Goal: Task Accomplishment & Management: Manage account settings

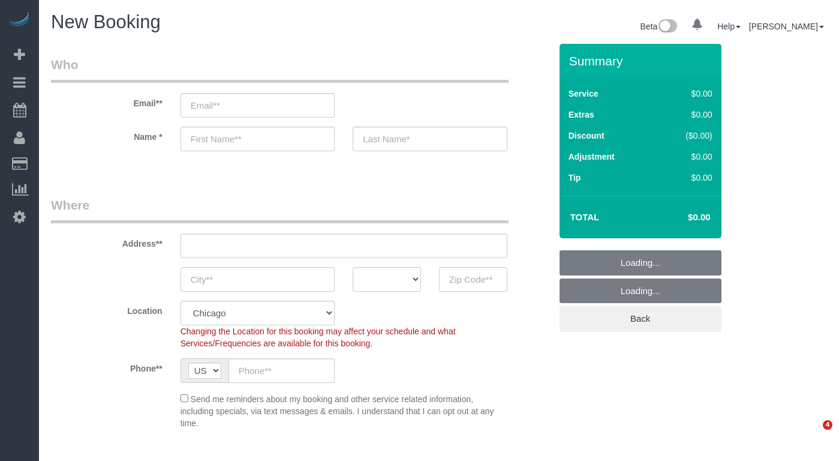
select select "512"
select select "object:1071"
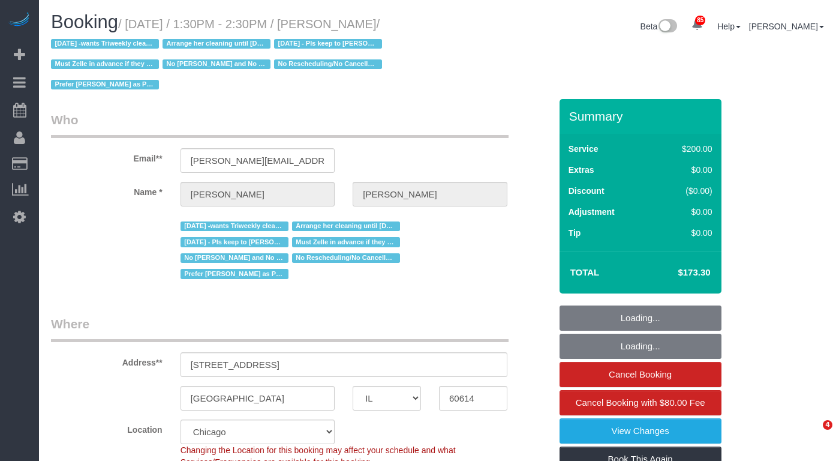
select select "IL"
select select "number:1"
select select "number:58"
select select "number:139"
select select "number:104"
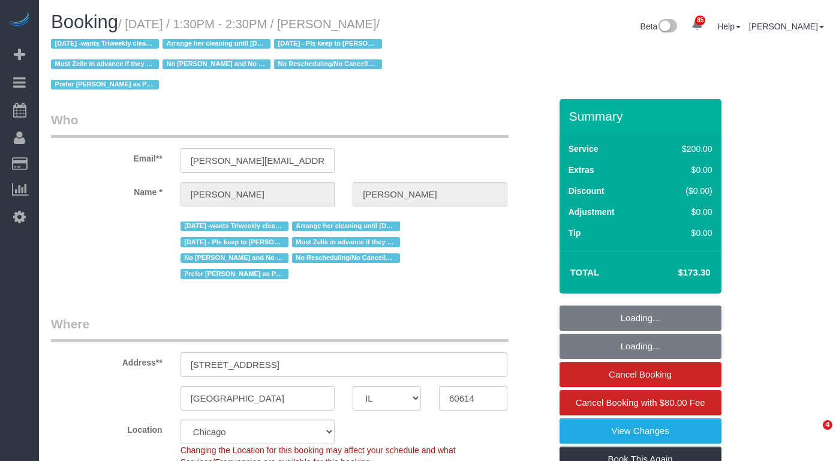
select select "object:1179"
select select "512"
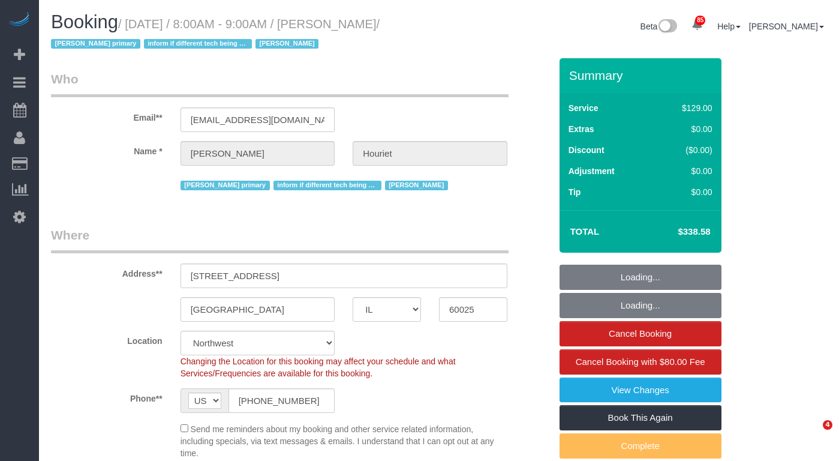
select select "IL"
select select "number:69"
select select "number:139"
select select "number:98"
select select "number:141"
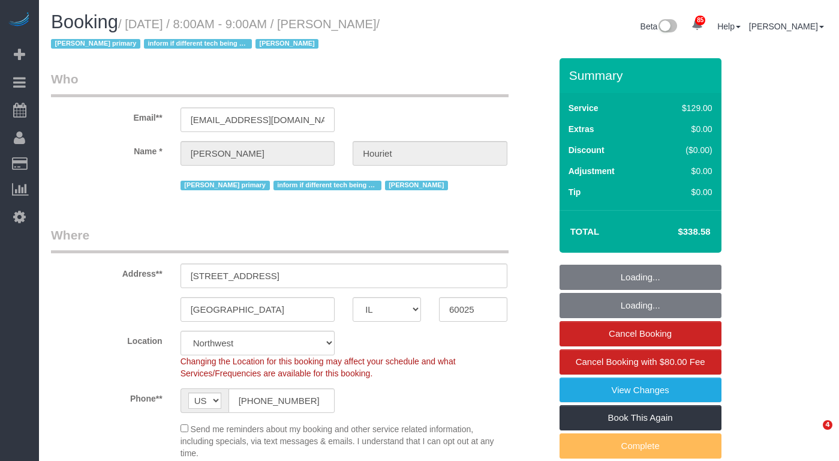
select select "number:143"
select select "4"
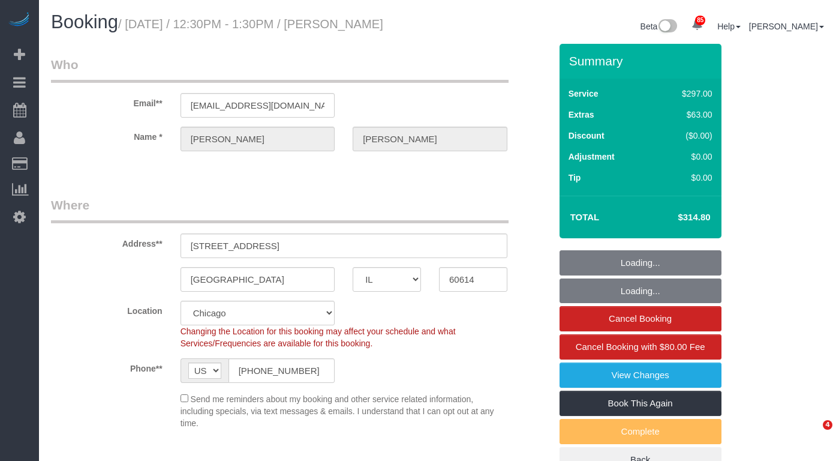
select select "IL"
select select "513"
select select "spot1"
select select "number:1"
select select "number:68"
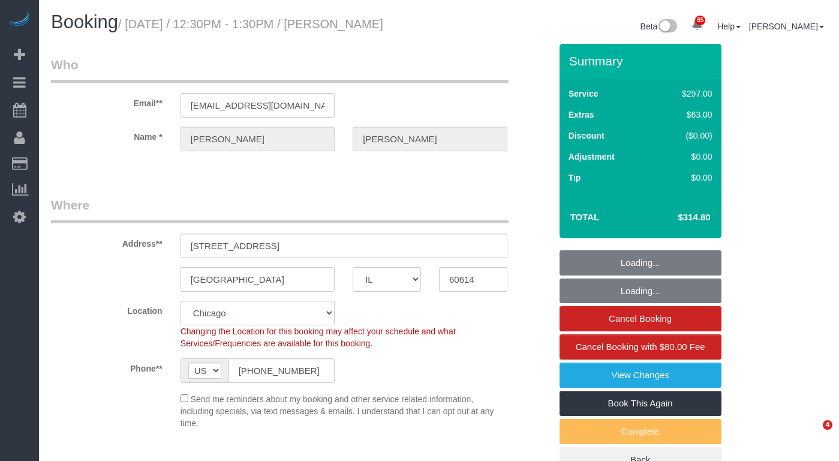
select select "number:139"
select select "number:106"
select select "1"
select select "8"
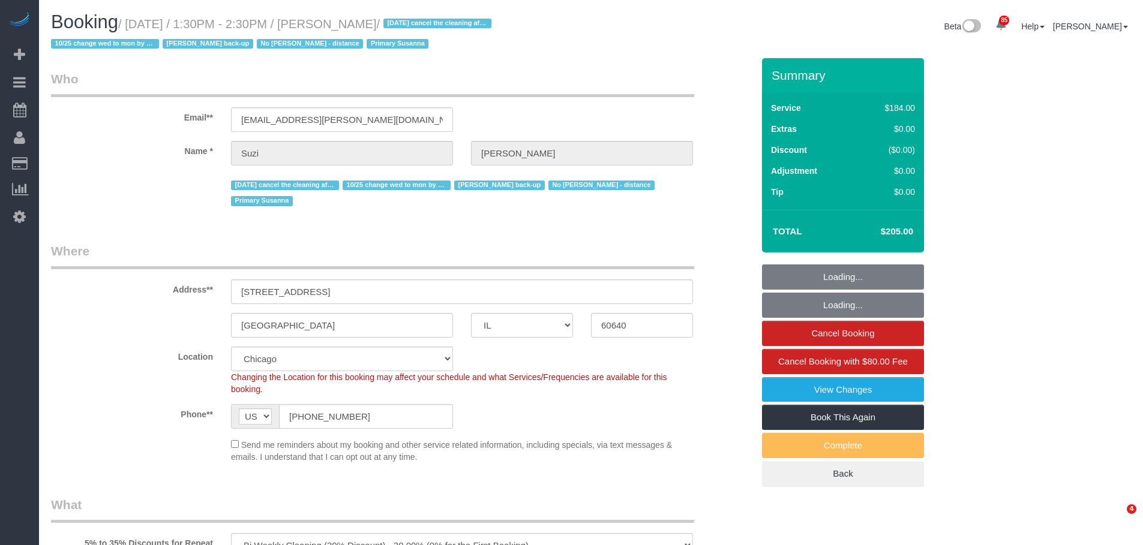
select select "IL"
select select "512"
select select "2"
select select "5"
select select "number:1"
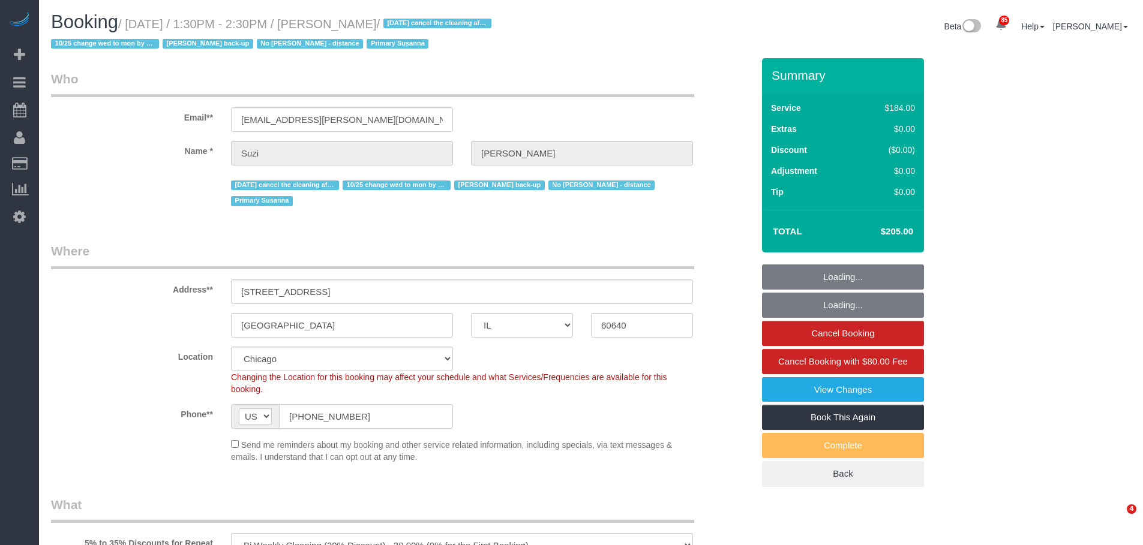
select select "number:58"
select select "number:139"
select select "number:106"
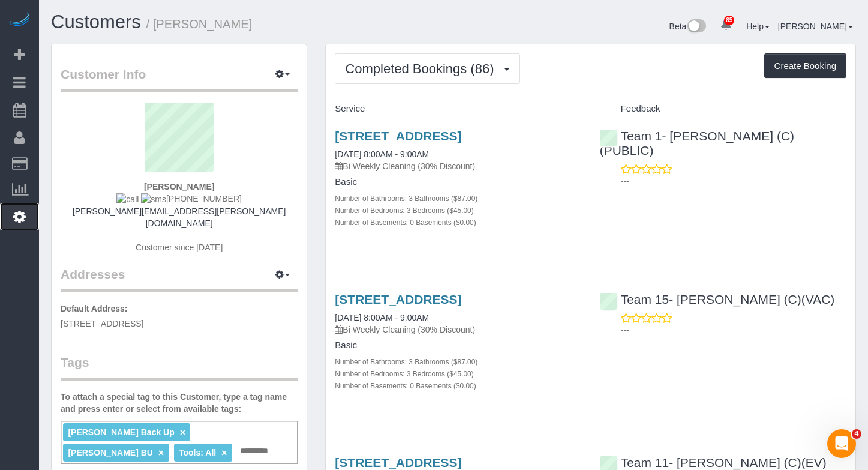
click at [17, 222] on icon at bounding box center [19, 216] width 13 height 14
select select "1"
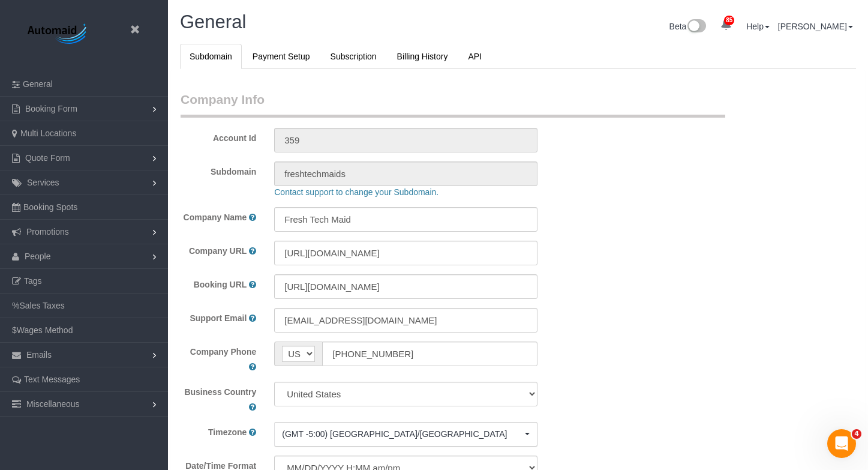
scroll to position [2755, 868]
click at [73, 253] on link "People" at bounding box center [84, 256] width 168 height 24
click at [99, 330] on link "Team Availability" at bounding box center [84, 330] width 168 height 24
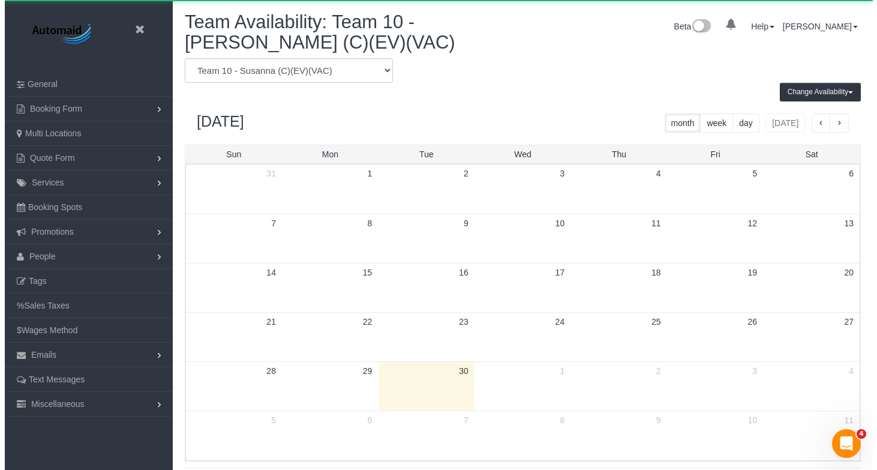
scroll to position [503, 868]
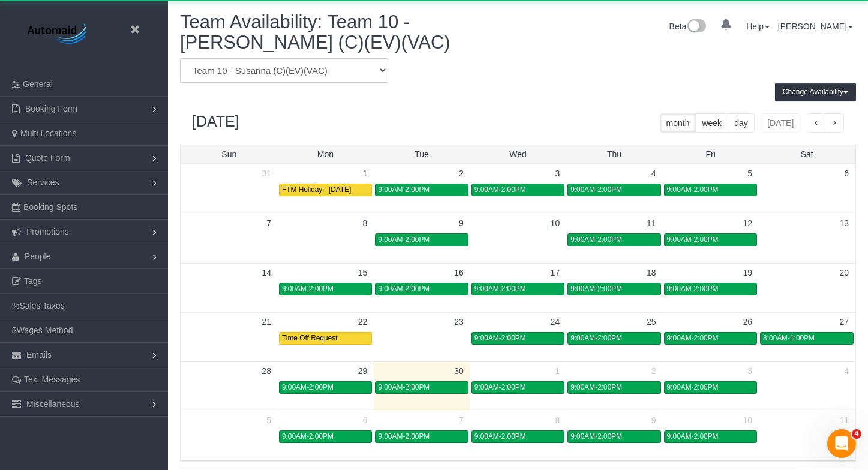
click at [318, 64] on select "Team 1- Ariana (C)(PUBLIC) Team 10 - Susanna (C)(EV)(VAC) Team 11- Kaleigh (C)(…" at bounding box center [284, 70] width 208 height 25
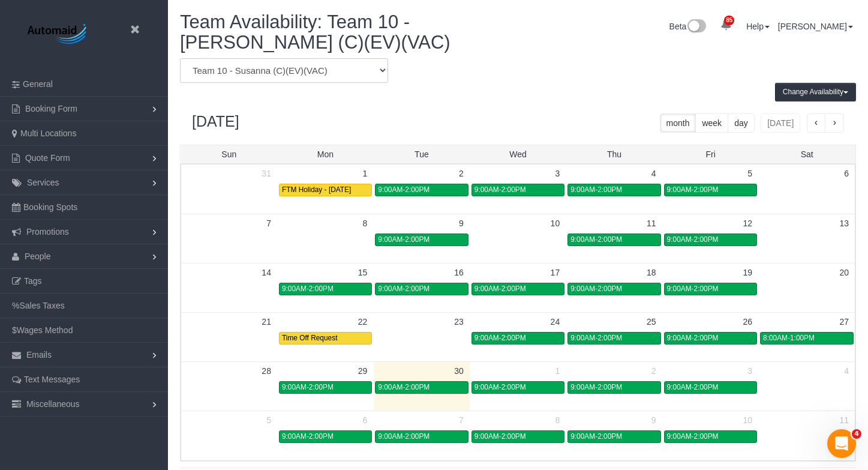
select select "number:6359"
click at [180, 58] on select "Team 1- Ariana (C)(PUBLIC) Team 10 - Susanna (C)(EV)(VAC) Team 11- Kaleigh (C)(…" at bounding box center [284, 70] width 208 height 25
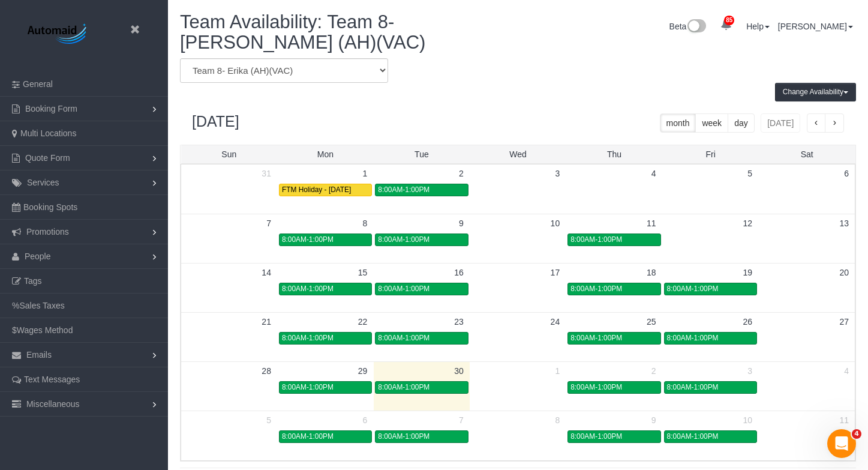
click at [445, 395] on td at bounding box center [422, 385] width 96 height 49
click at [445, 392] on link "8:00AM-1:00PM" at bounding box center [421, 387] width 93 height 13
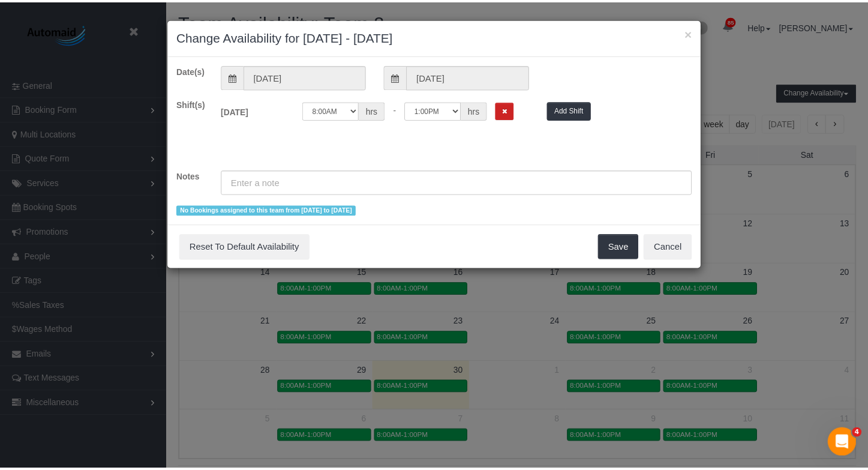
scroll to position [503, 877]
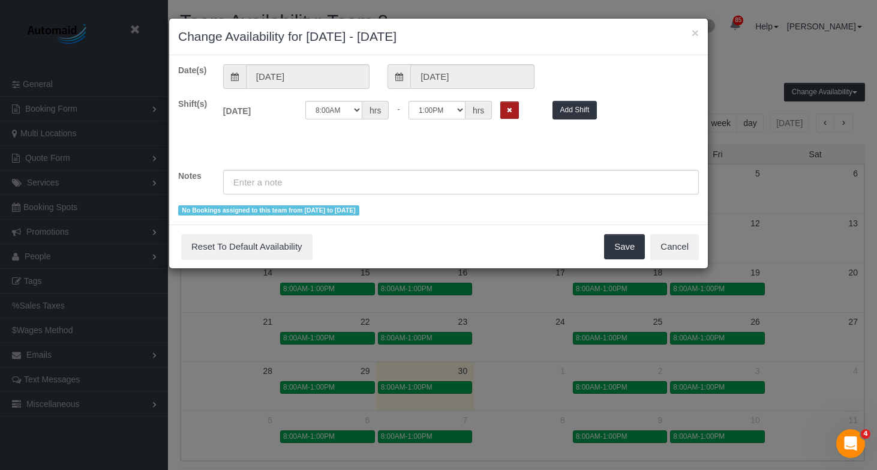
click at [506, 103] on button "Remove Shift" at bounding box center [509, 109] width 19 height 17
click at [623, 241] on button "Save" at bounding box center [624, 246] width 41 height 25
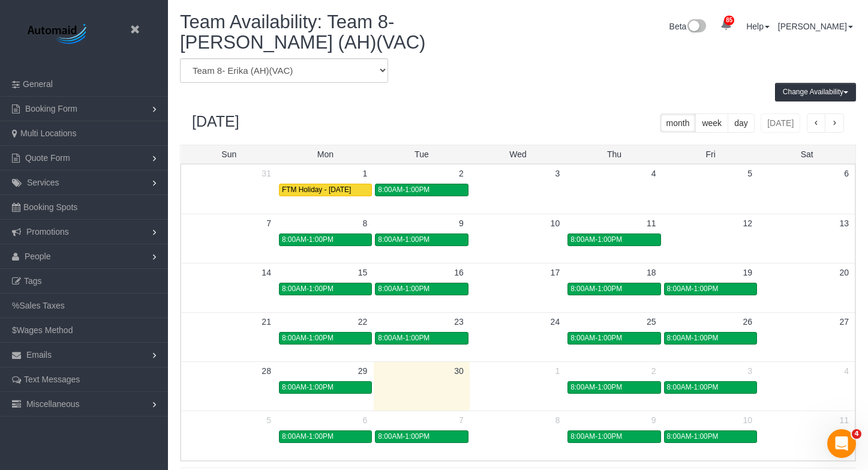
scroll to position [59479, 59114]
drag, startPoint x: 313, startPoint y: 74, endPoint x: 339, endPoint y: 74, distance: 25.8
click at [313, 73] on select "Team 1- Ariana (C)(PUBLIC) Team 10 - Susanna (C)(EV)(VAC) Team 11- Kaleigh (C)(…" at bounding box center [284, 70] width 208 height 25
select select "number:6563"
click at [180, 58] on select "Team 1- Ariana (C)(PUBLIC) Team 10 - Susanna (C)(EV)(VAC) Team 11- Kaleigh (C)(…" at bounding box center [284, 70] width 208 height 25
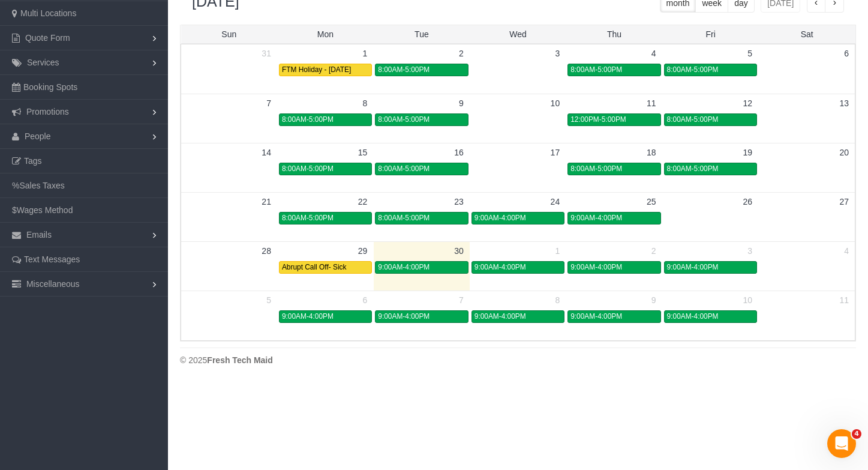
scroll to position [180, 0]
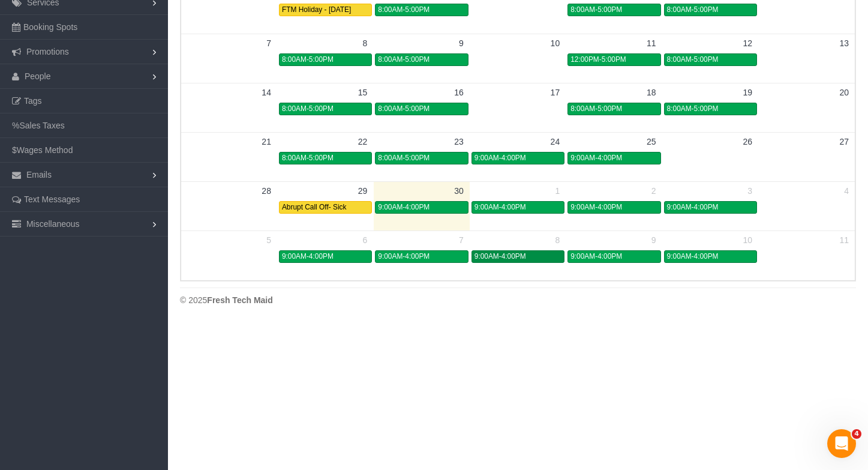
click at [551, 257] on div "9:00AM-4:00PM" at bounding box center [517, 256] width 87 height 9
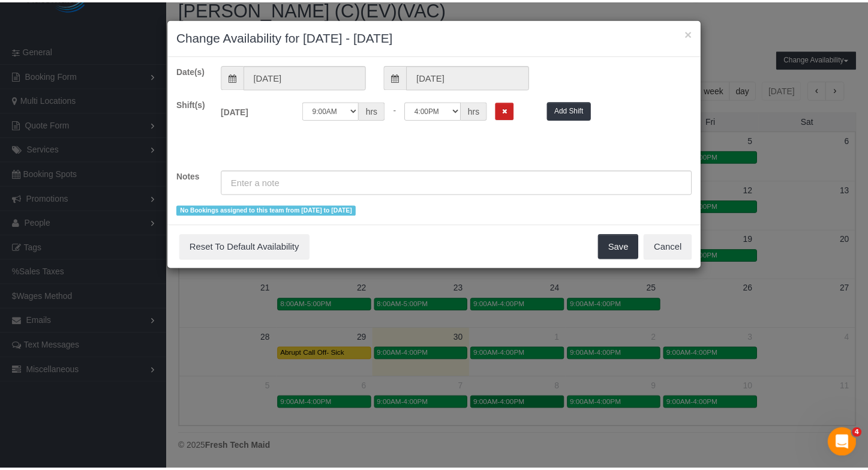
scroll to position [503, 877]
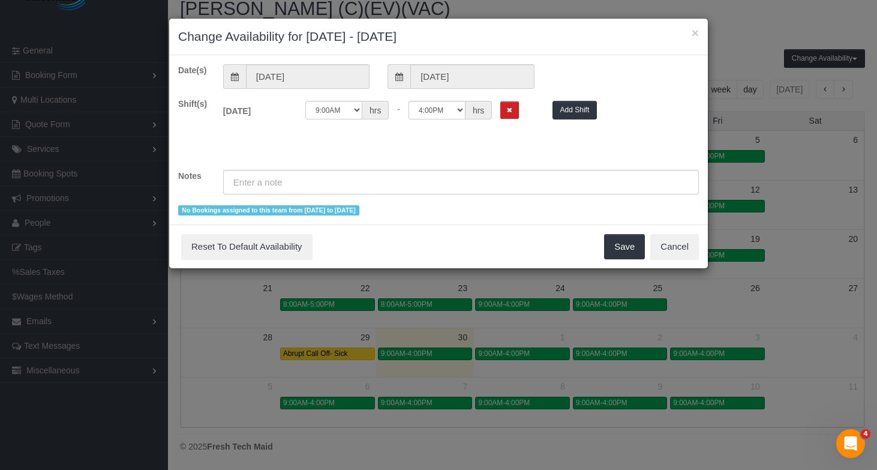
click at [699, 29] on div "× Change Availability for 10/08/2025 - 10/08/2025" at bounding box center [438, 37] width 539 height 37
click at [696, 30] on button "×" at bounding box center [695, 32] width 7 height 13
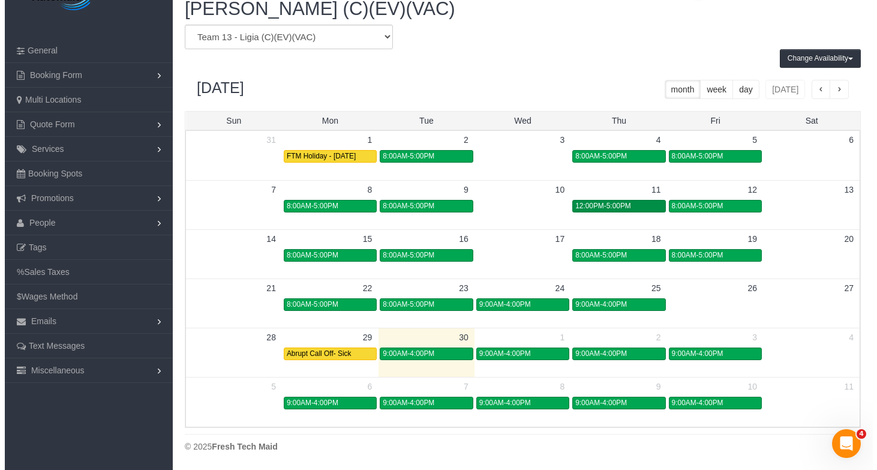
scroll to position [0, 0]
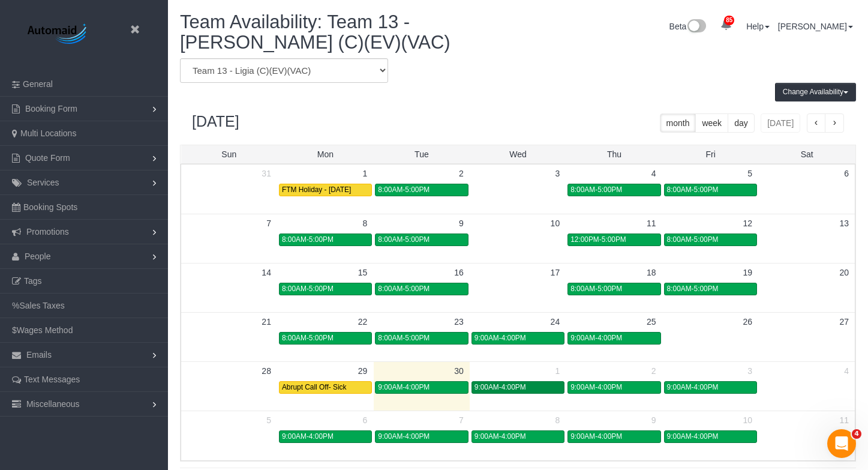
click at [531, 381] on link "9:00AM-4:00PM" at bounding box center [517, 387] width 93 height 13
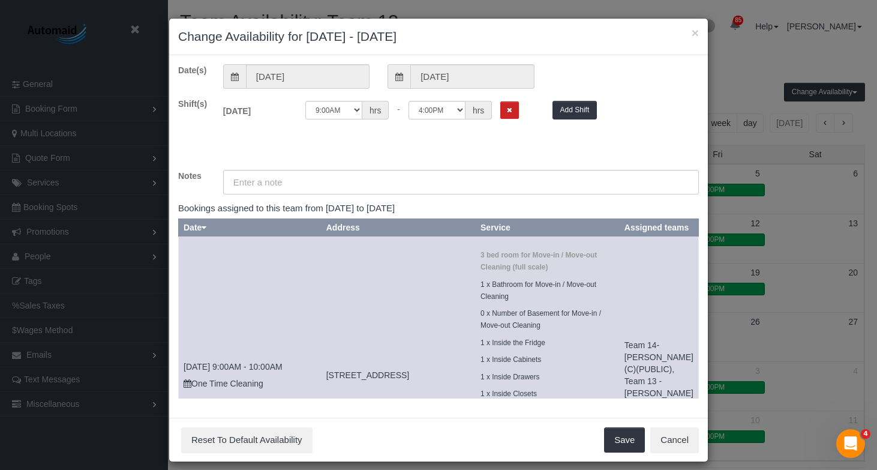
scroll to position [503, 877]
click at [450, 116] on select "12:00AM 12:05AM 12:10AM 12:15AM 12:20AM 12:25AM 12:30AM 12:35AM 12:40AM 12:45AM…" at bounding box center [436, 110] width 57 height 19
select select "string:13:00"
click at [408, 101] on select "12:00AM 12:05AM 12:10AM 12:15AM 12:20AM 12:25AM 12:30AM 12:35AM 12:40AM 12:45AM…" at bounding box center [436, 110] width 57 height 19
click at [611, 440] on button "Save" at bounding box center [624, 439] width 41 height 25
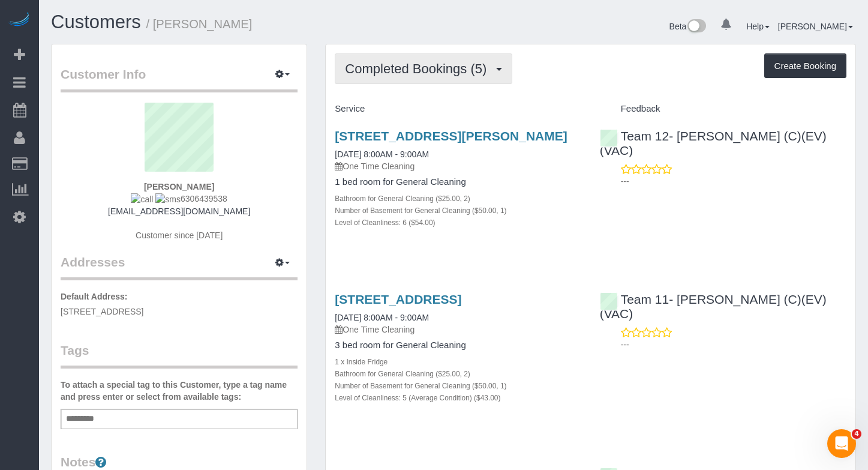
click at [387, 73] on span "Completed Bookings (5)" at bounding box center [419, 68] width 148 height 15
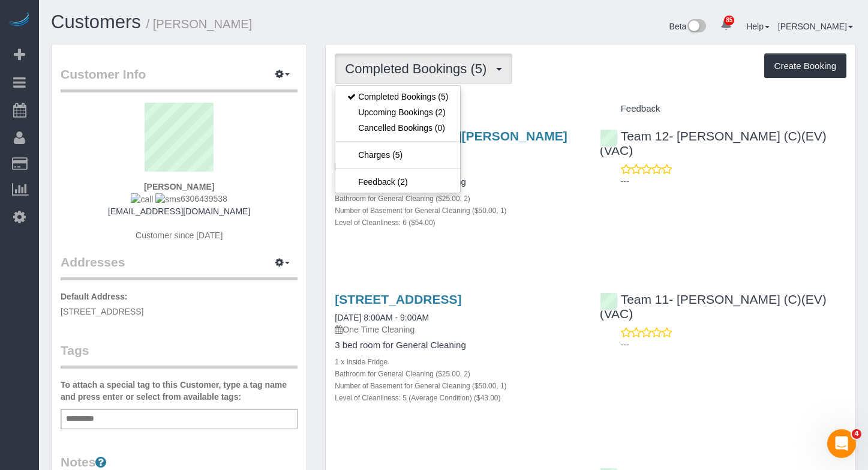
click at [426, 39] on div "Customers / [PERSON_NAME] Beta 85 Your Notifications You have 0 alerts × You ha…" at bounding box center [453, 28] width 823 height 32
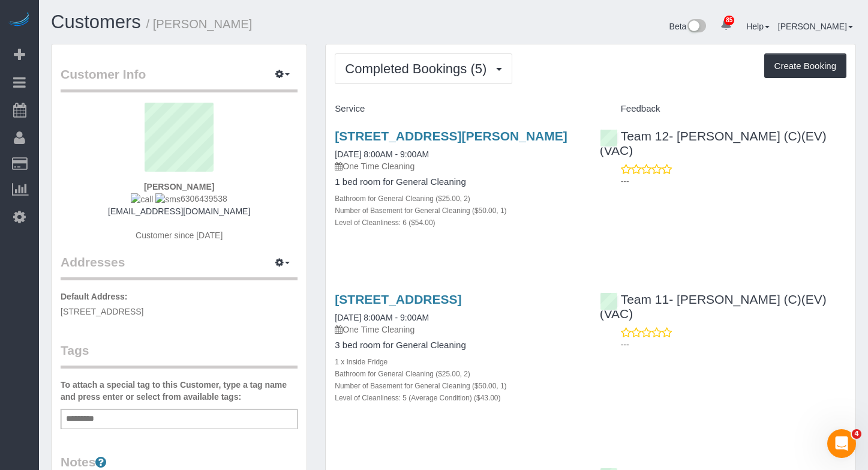
drag, startPoint x: 236, startPoint y: 28, endPoint x: 198, endPoint y: 55, distance: 46.9
click at [157, 30] on h1 "Customers / [PERSON_NAME]" at bounding box center [247, 22] width 393 height 20
copy small "[PERSON_NAME]"
click at [113, 30] on link "Customers" at bounding box center [96, 21] width 90 height 21
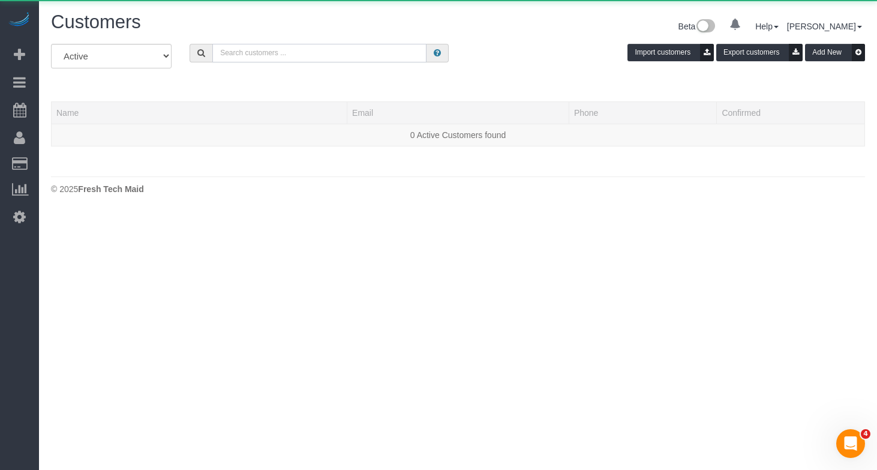
click at [293, 56] on input "text" at bounding box center [319, 53] width 214 height 19
paste input "[PERSON_NAME]"
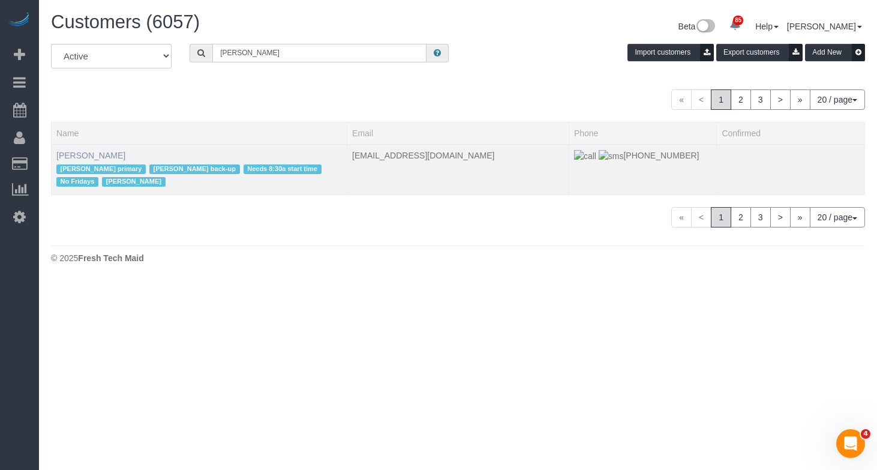
type input "[PERSON_NAME]"
click at [64, 155] on link "[PERSON_NAME]" at bounding box center [90, 156] width 69 height 10
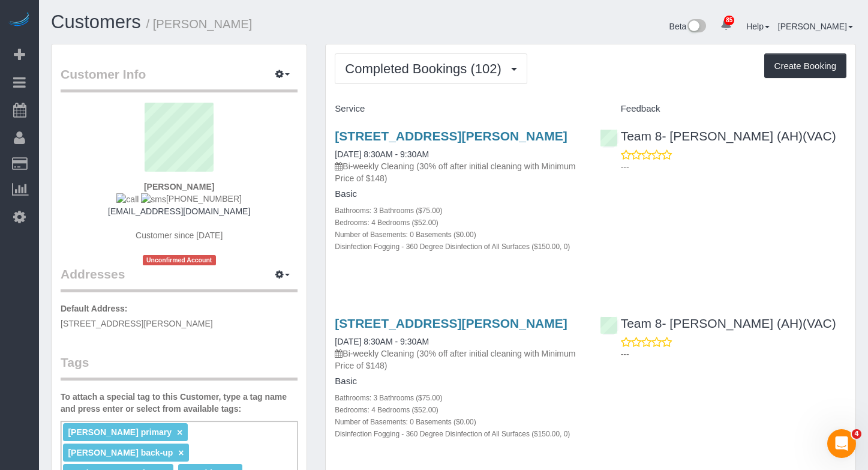
click at [418, 67] on span "Completed Bookings (102)" at bounding box center [426, 68] width 162 height 15
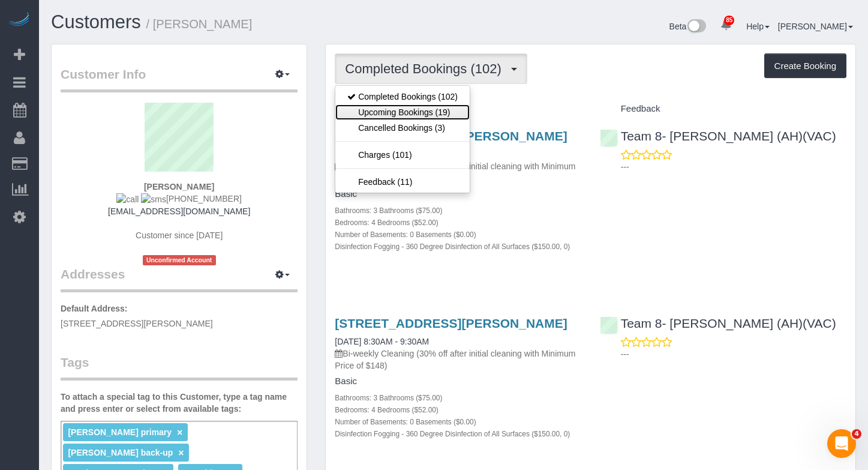
click at [431, 112] on link "Upcoming Bookings (19)" at bounding box center [402, 112] width 134 height 16
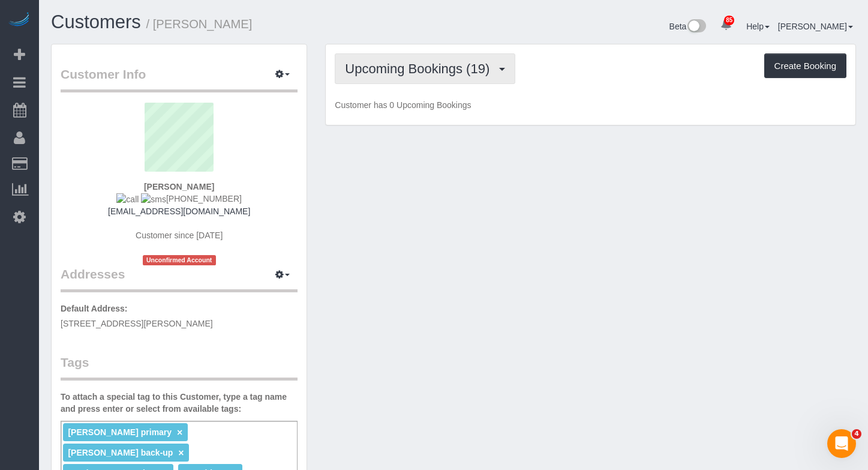
click at [441, 71] on span "Upcoming Bookings (19)" at bounding box center [420, 68] width 151 height 15
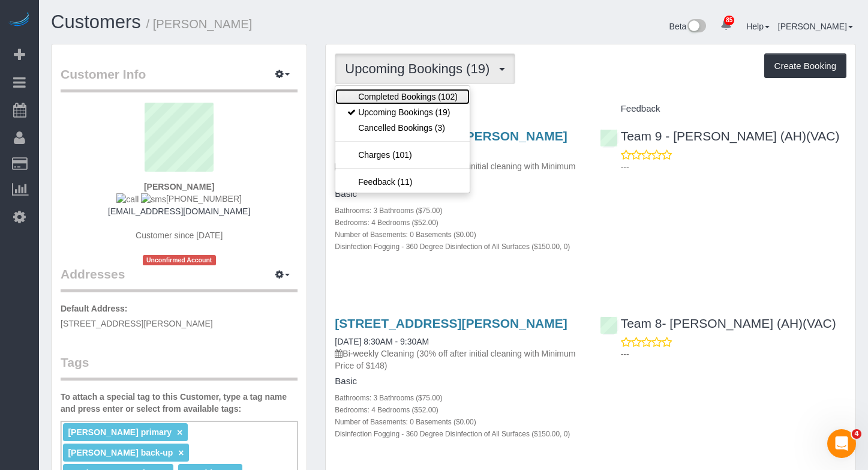
click at [444, 94] on link "Completed Bookings (102)" at bounding box center [402, 97] width 134 height 16
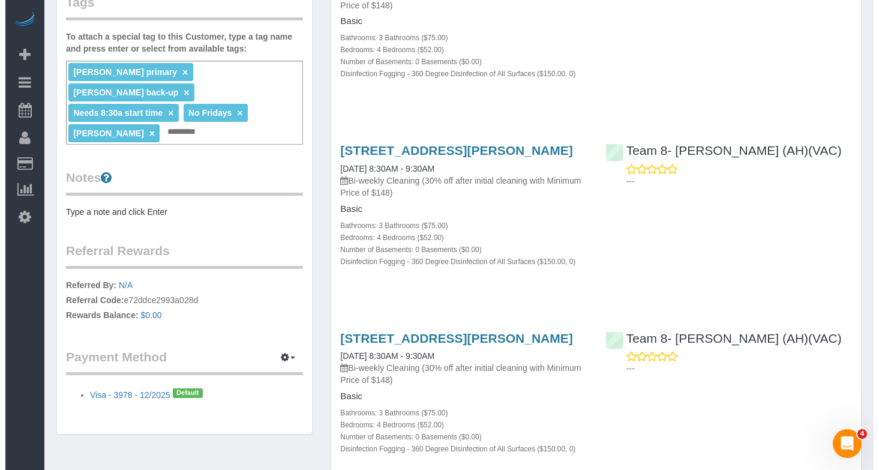
scroll to position [120, 0]
